Goal: Task Accomplishment & Management: Use online tool/utility

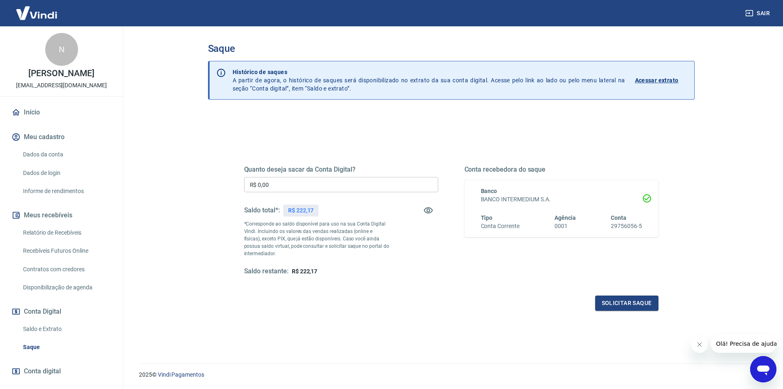
click at [397, 187] on input "R$ 0,00" at bounding box center [341, 184] width 194 height 15
type input "R$ 222,17"
click at [627, 303] on button "Solicitar saque" at bounding box center [626, 302] width 63 height 15
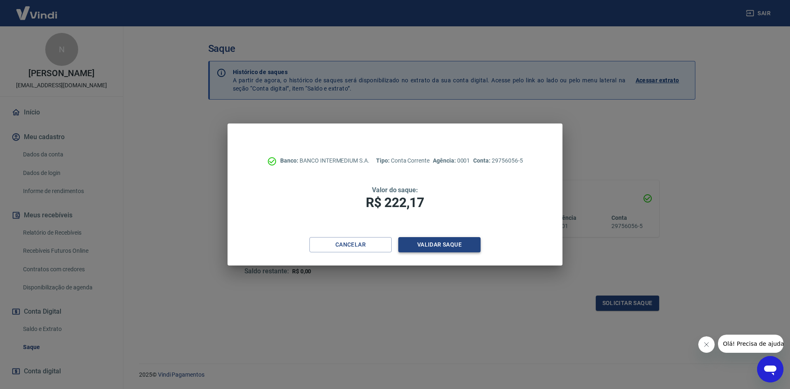
click at [431, 246] on button "Validar saque" at bounding box center [439, 244] width 82 height 15
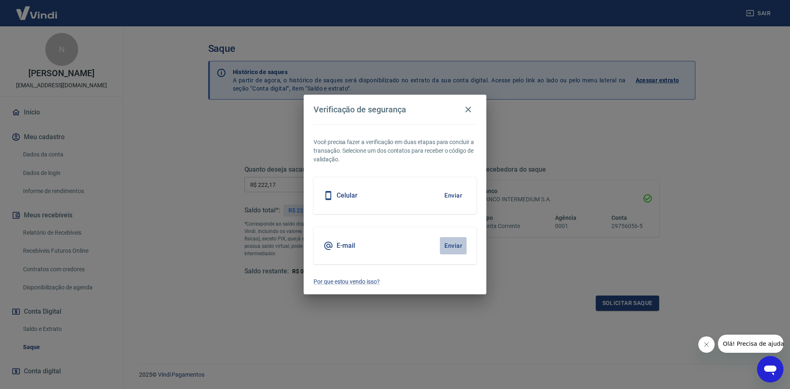
click at [460, 251] on button "Enviar" at bounding box center [453, 245] width 27 height 17
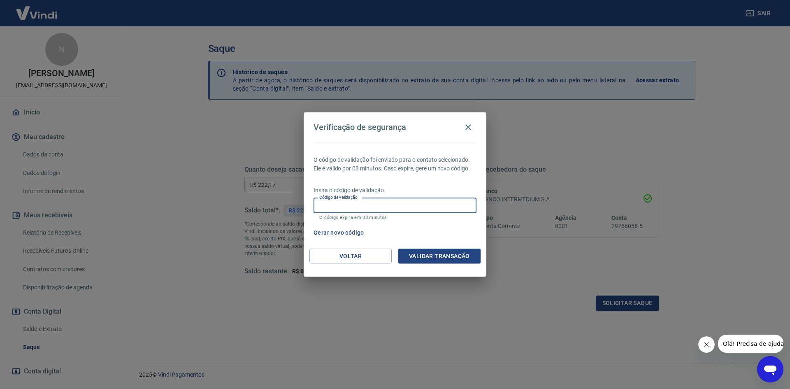
paste input "383550"
type input "383550"
click at [447, 256] on button "Validar transação" at bounding box center [439, 255] width 82 height 15
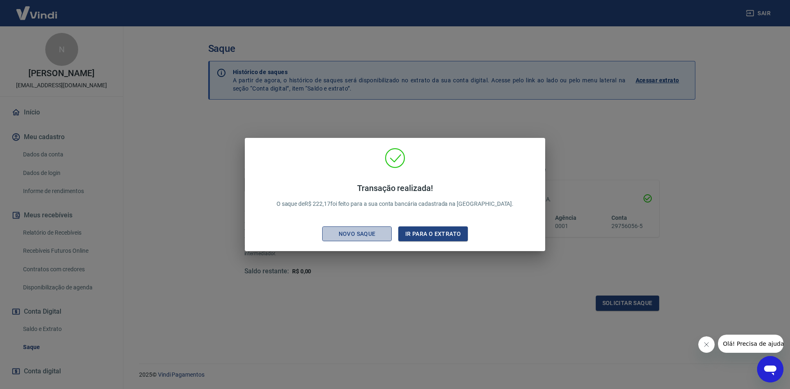
click at [351, 234] on div "Novo saque" at bounding box center [357, 234] width 57 height 10
